Goal: Transaction & Acquisition: Purchase product/service

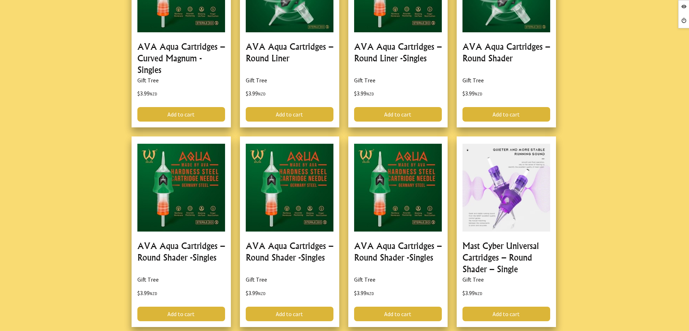
scroll to position [680, 0]
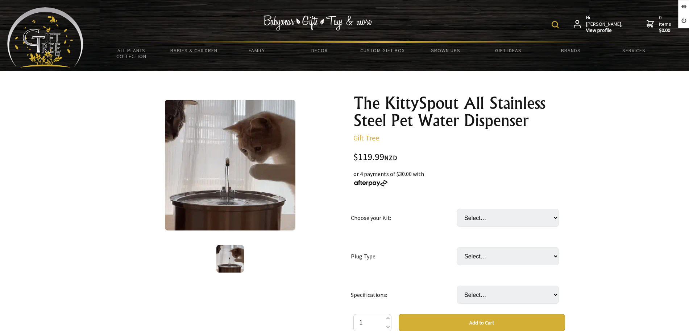
drag, startPoint x: 437, startPoint y: 253, endPoint x: 462, endPoint y: 252, distance: 25.4
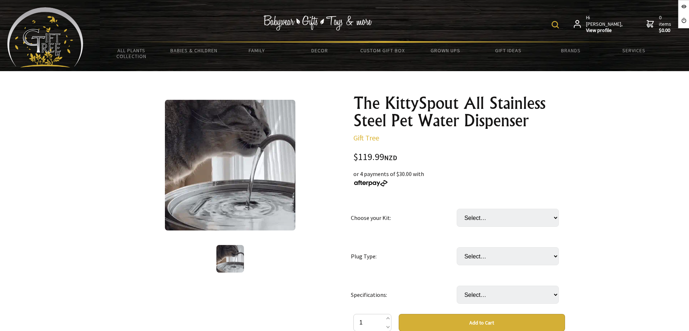
click at [436, 253] on td "Plug Type:" at bounding box center [404, 256] width 106 height 38
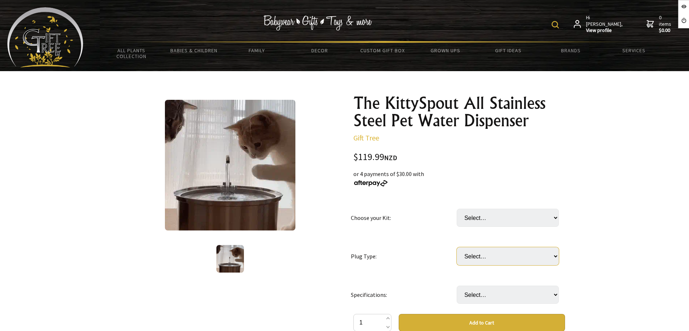
click at [477, 252] on select "Select… AU or NZD UK EU US" at bounding box center [508, 256] width 102 height 18
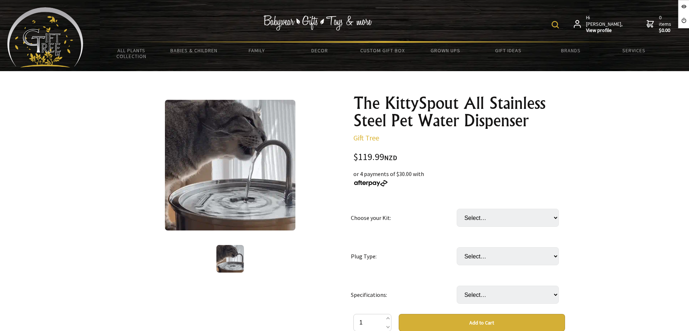
drag, startPoint x: 432, startPoint y: 278, endPoint x: 439, endPoint y: 278, distance: 7.2
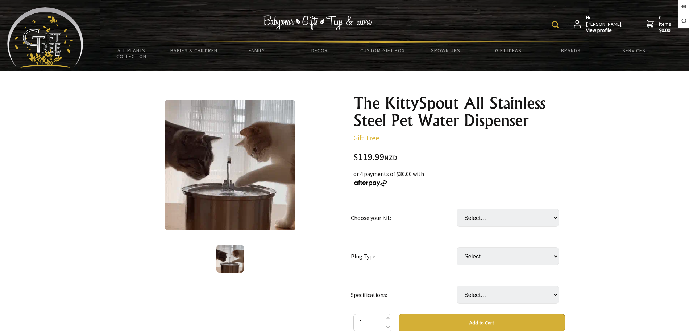
click at [432, 278] on td "Specifications:" at bounding box center [404, 294] width 106 height 38
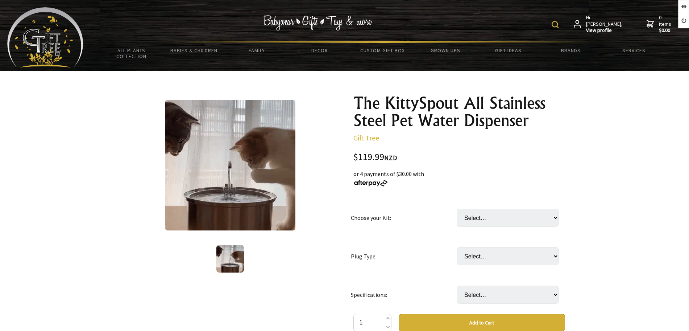
drag, startPoint x: 469, startPoint y: 281, endPoint x: 470, endPoint y: 286, distance: 5.2
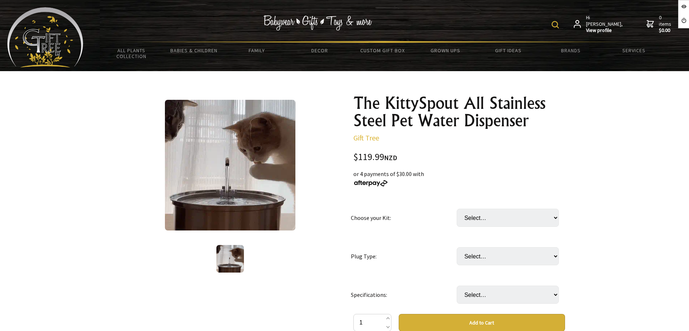
click at [470, 286] on td "Select… Put in comments from the product description" at bounding box center [510, 294] width 106 height 38
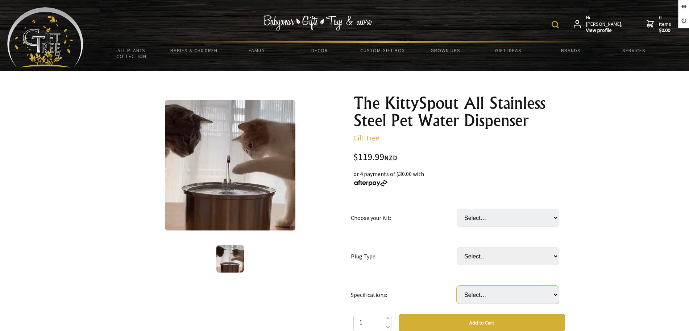
click at [470, 295] on select "Select… Put in comments from the product description" at bounding box center [508, 294] width 102 height 18
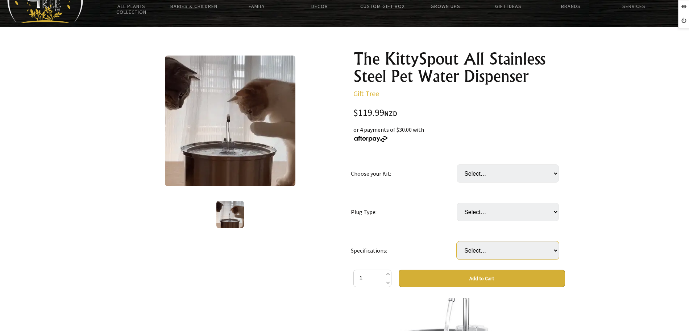
scroll to position [91, 0]
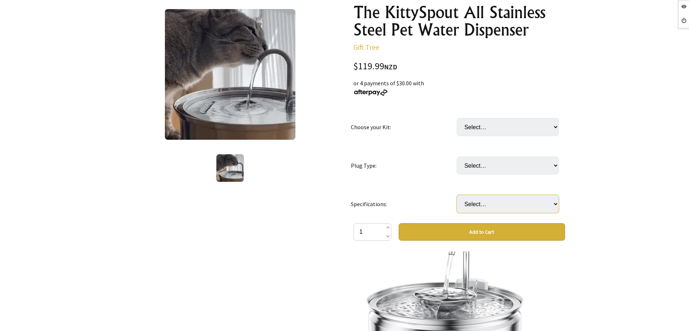
click at [525, 206] on select "Select… Put in comments from the product description" at bounding box center [508, 204] width 102 height 18
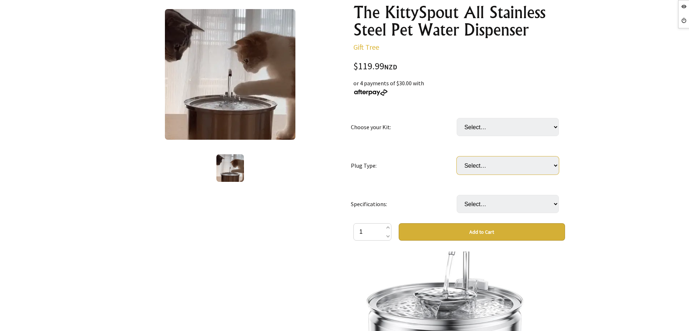
click at [510, 170] on select "Select… AU or NZD UK EU US" at bounding box center [508, 165] width 102 height 18
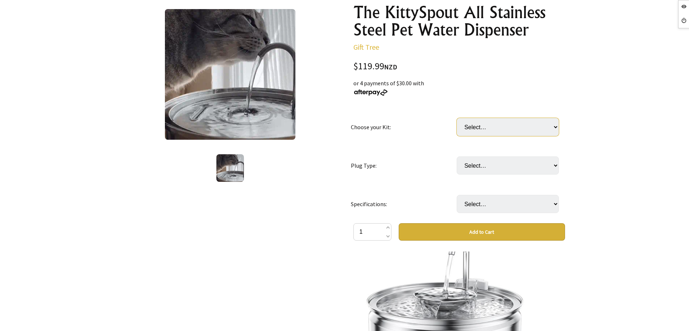
click at [492, 125] on select "Select… 3 Month: KittySpout + extra filter set + AC adapter 6 Month: KittySpout…" at bounding box center [508, 127] width 102 height 18
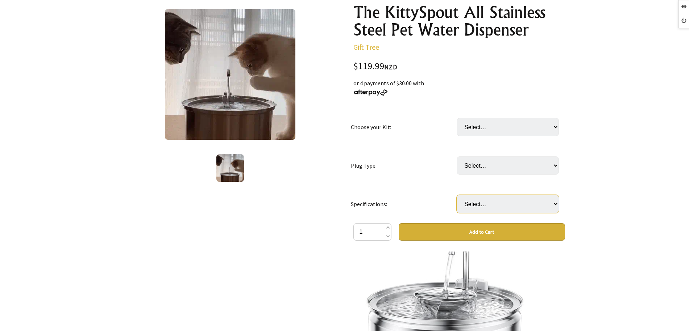
click at [487, 203] on select "Select… Put in comments from the product description" at bounding box center [508, 204] width 102 height 18
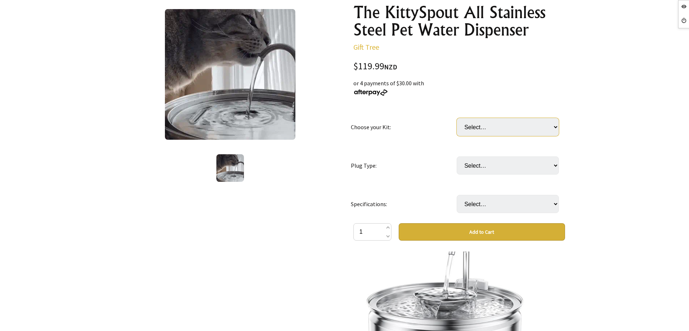
click at [496, 130] on select "Select… 3 Month: KittySpout + extra filter set + AC adapter 6 Month: KittySpout…" at bounding box center [508, 127] width 102 height 18
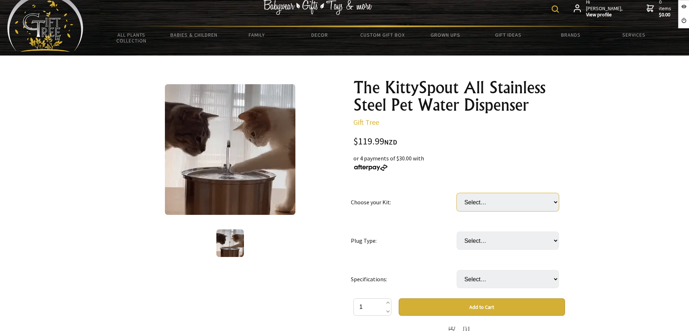
scroll to position [0, 0]
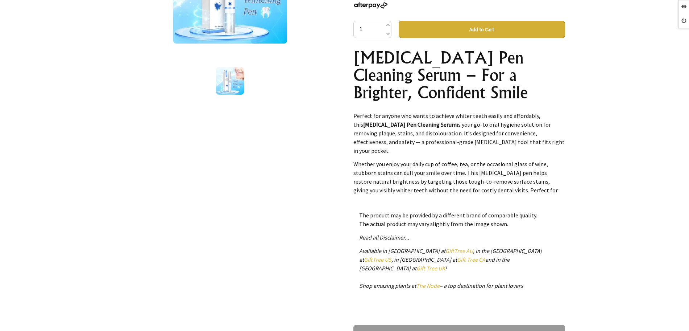
scroll to position [177, 0]
